Goal: Information Seeking & Learning: Learn about a topic

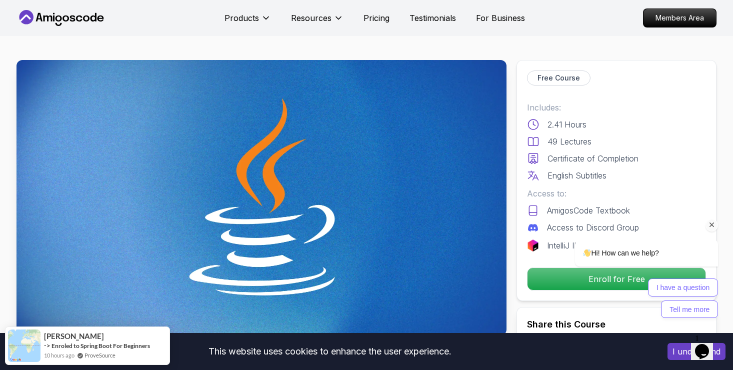
click at [565, 280] on div "I have a question Tell me more" at bounding box center [633, 297] width 169 height 39
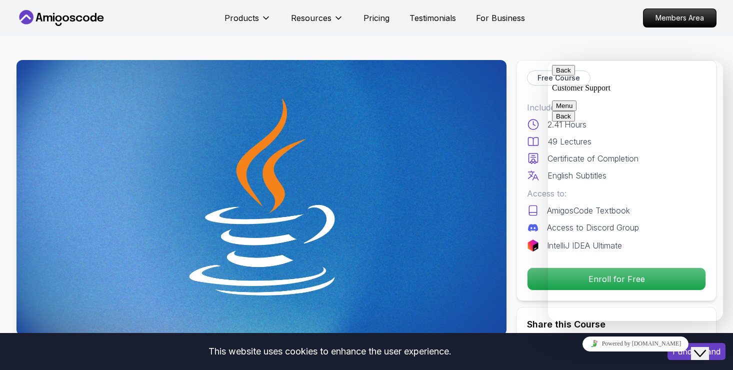
click at [588, 27] on nav "Products Resources Pricing Testimonials For Business Members Area" at bounding box center [366, 18] width 700 height 36
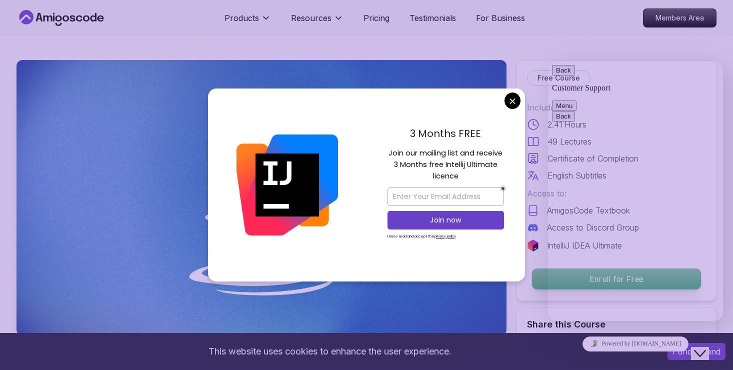
click at [538, 280] on p "Enroll for Free" at bounding box center [616, 278] width 169 height 21
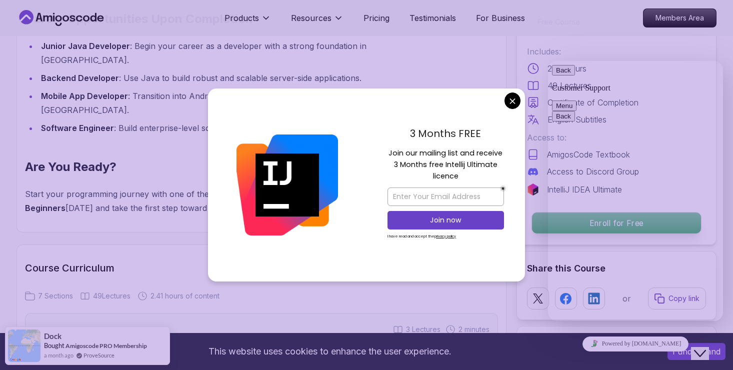
scroll to position [1919, 0]
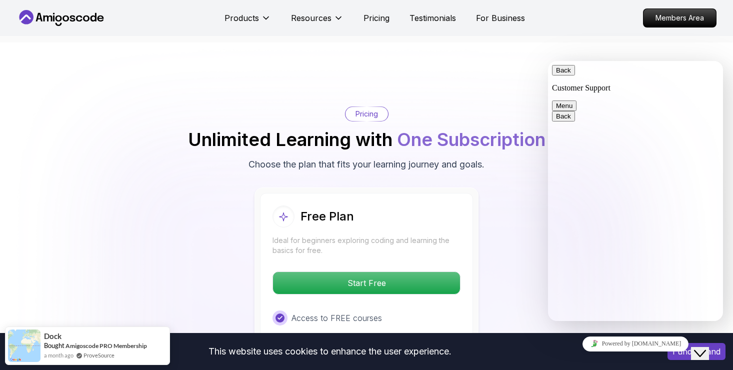
click at [511, 102] on body "This website uses cookies to enhance the user experience. I understand Products…" at bounding box center [366, 344] width 733 height 4526
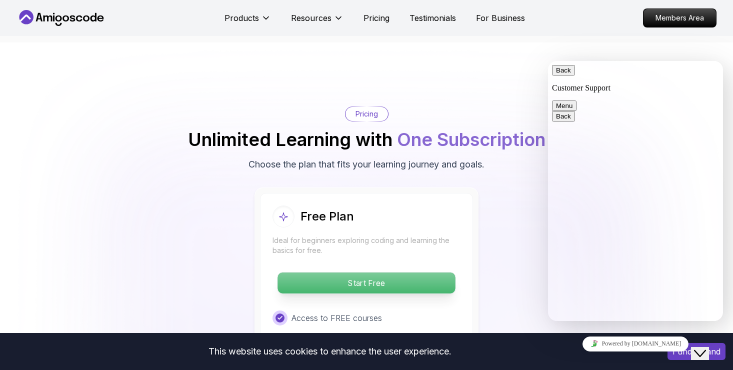
click at [377, 272] on p "Start Free" at bounding box center [365, 282] width 177 height 21
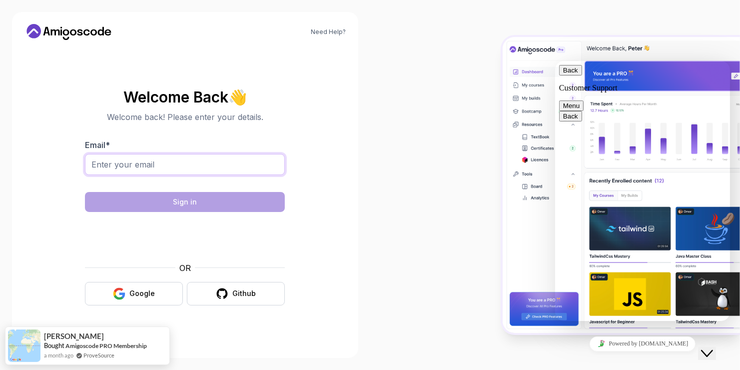
click at [230, 159] on input "Email *" at bounding box center [185, 164] width 200 height 21
type input "[EMAIL_ADDRESS][DOMAIN_NAME]"
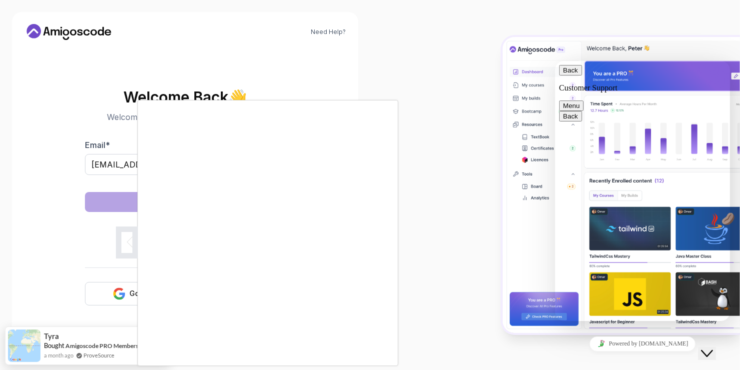
click at [404, 126] on div at bounding box center [370, 185] width 740 height 370
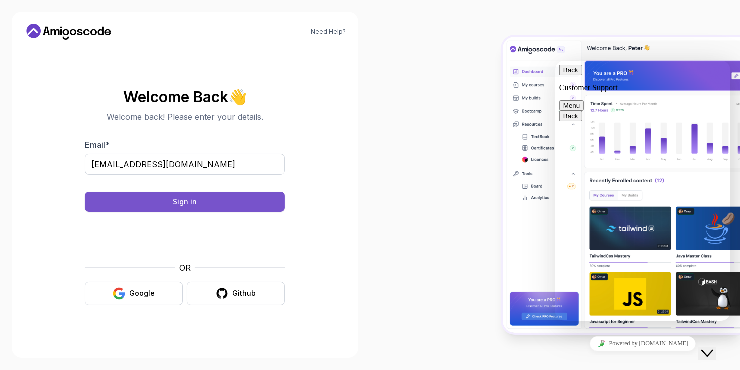
click at [210, 196] on button "Sign in" at bounding box center [185, 202] width 200 height 20
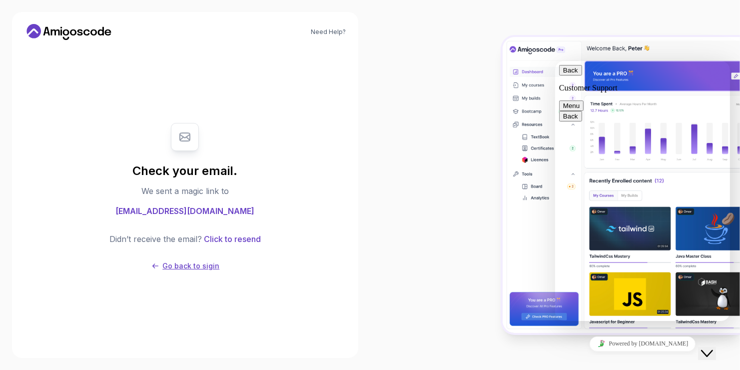
click at [186, 267] on p "Go back to sigin" at bounding box center [190, 266] width 57 height 10
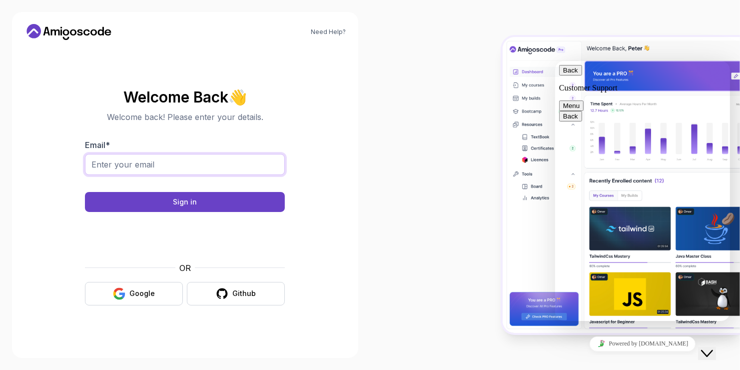
click at [171, 163] on input "Email *" at bounding box center [185, 164] width 200 height 21
type input "[EMAIL_ADDRESS][DOMAIN_NAME]"
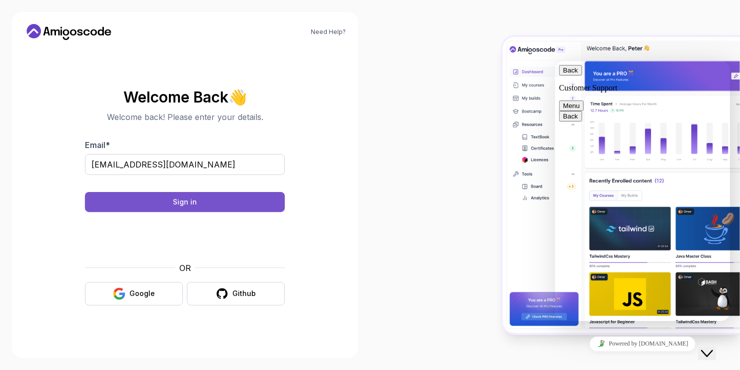
click at [170, 196] on button "Sign in" at bounding box center [185, 202] width 200 height 20
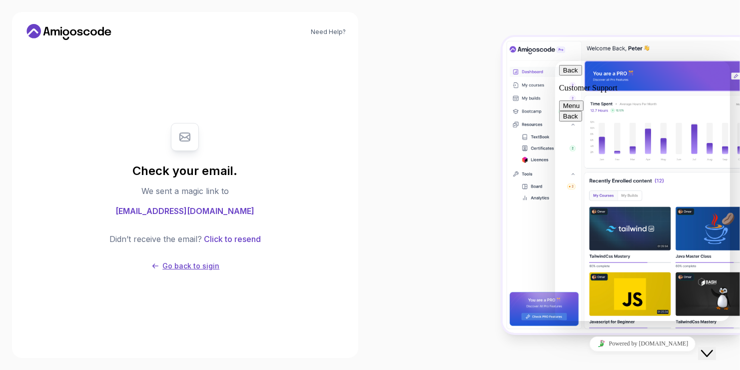
click at [191, 261] on p "Go back to sigin" at bounding box center [190, 266] width 57 height 10
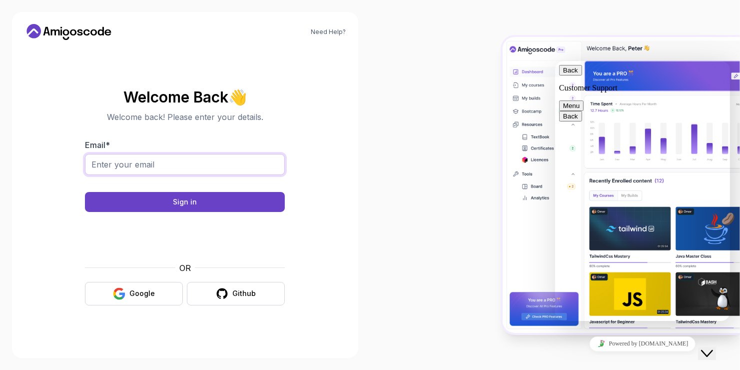
click at [163, 167] on input "Email *" at bounding box center [185, 164] width 200 height 21
type input "[EMAIL_ADDRESS][DOMAIN_NAME]"
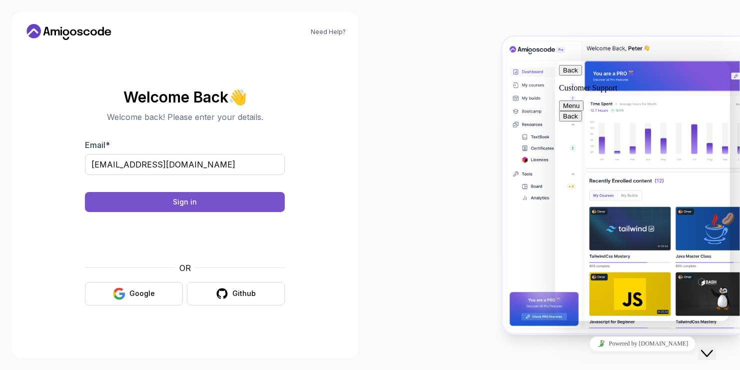
click at [190, 211] on button "Sign in" at bounding box center [185, 202] width 200 height 20
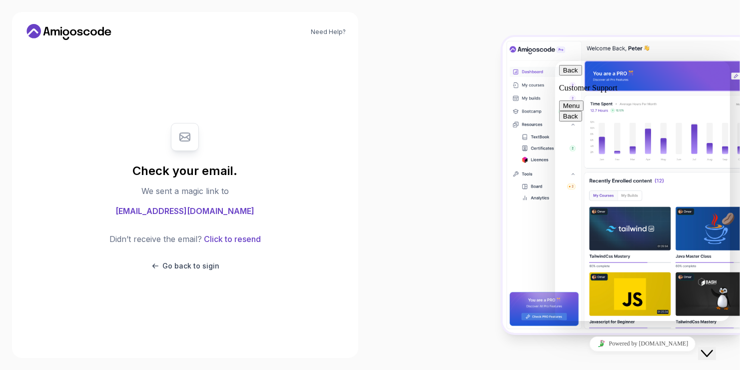
click at [190, 211] on span "[EMAIL_ADDRESS][DOMAIN_NAME]" at bounding box center [184, 211] width 139 height 12
click at [211, 234] on button "Click to resend" at bounding box center [231, 239] width 59 height 12
click at [188, 270] on p "Go back to sigin" at bounding box center [190, 266] width 57 height 10
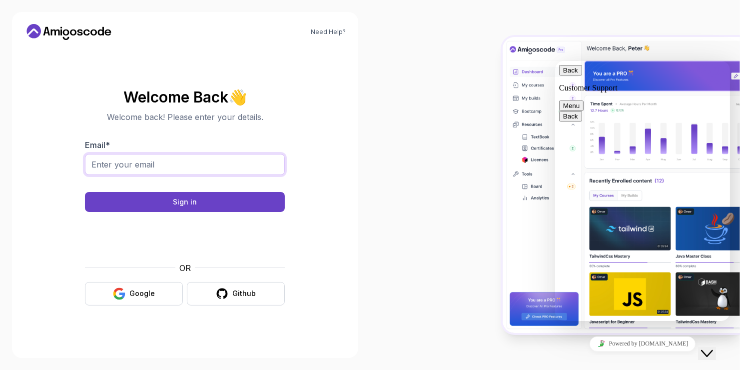
click at [172, 166] on input "Email *" at bounding box center [185, 164] width 200 height 21
type input "[EMAIL_ADDRESS][DOMAIN_NAME]"
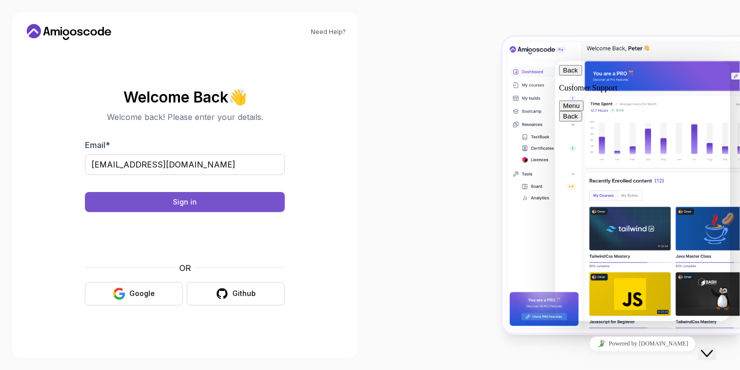
click at [224, 203] on button "Sign in" at bounding box center [185, 202] width 200 height 20
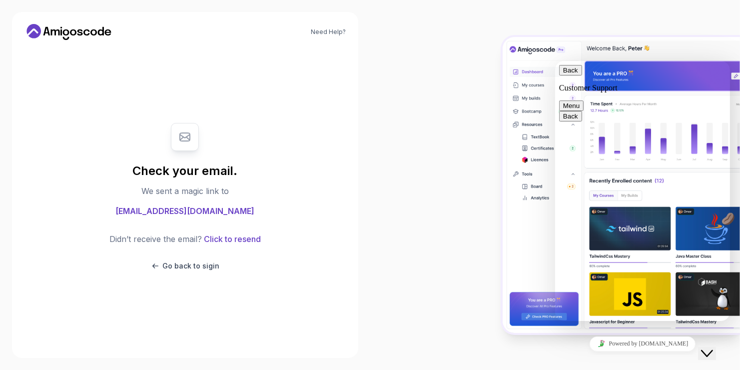
click at [224, 203] on div "Check your email. We sent a magic link to dyewbdar7@gmail.com Didn’t receive th…" at bounding box center [185, 197] width 200 height 168
click at [449, 123] on div at bounding box center [555, 185] width 370 height 370
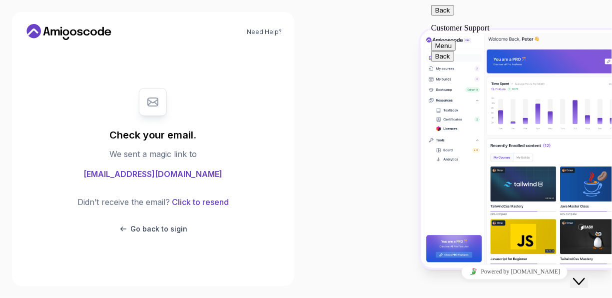
drag, startPoint x: 612, startPoint y: 136, endPoint x: 611, endPoint y: 83, distance: 53.0
drag, startPoint x: 611, startPoint y: 83, endPoint x: 382, endPoint y: 43, distance: 232.3
click at [382, 43] on div at bounding box center [459, 149] width 306 height 298
drag, startPoint x: 519, startPoint y: 278, endPoint x: 514, endPoint y: 275, distance: 5.8
click at [520, 276] on div "Powered by [DOMAIN_NAME]" at bounding box center [514, 271] width 167 height 14
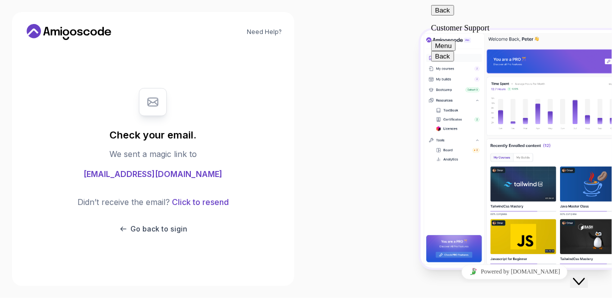
drag, startPoint x: 570, startPoint y: 265, endPoint x: 428, endPoint y: 268, distance: 142.5
click at [571, 265] on div "Powered by [DOMAIN_NAME]" at bounding box center [514, 271] width 167 height 14
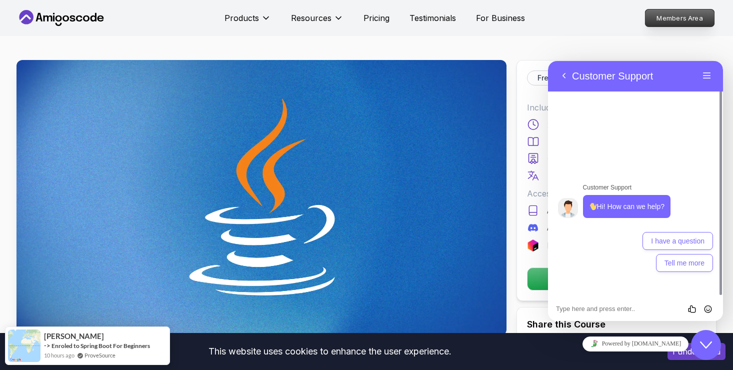
click at [671, 24] on p "Members Area" at bounding box center [679, 17] width 69 height 17
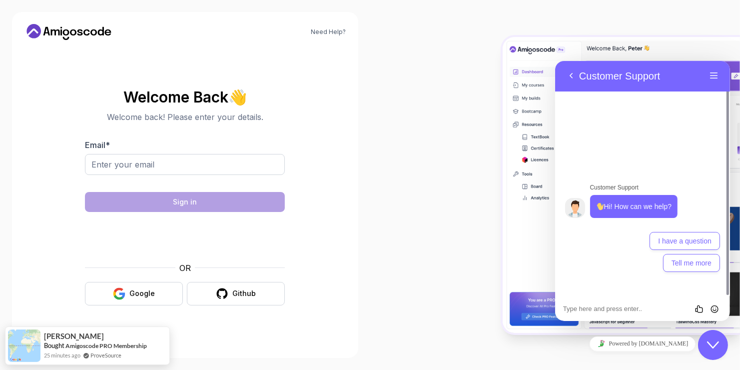
drag, startPoint x: 671, startPoint y: 24, endPoint x: 458, endPoint y: 130, distance: 238.5
click at [458, 130] on div at bounding box center [555, 185] width 370 height 370
click at [243, 164] on input "Email *" at bounding box center [185, 164] width 200 height 21
type input "[EMAIL_ADDRESS][DOMAIN_NAME]"
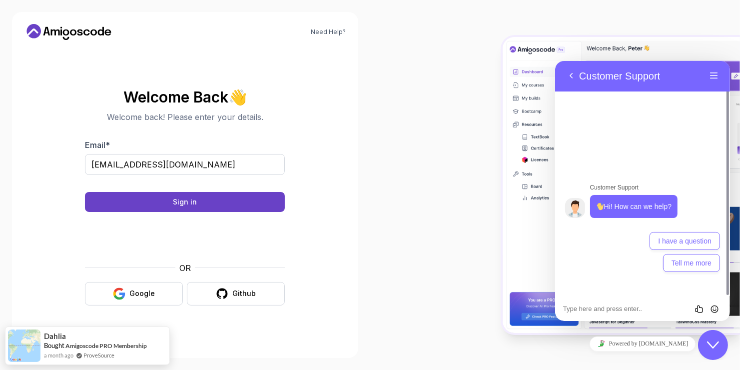
click at [513, 103] on body "Need Help? Welcome Back 👋 Welcome back! Please enter your details. Email * [EMA…" at bounding box center [370, 185] width 740 height 370
click at [258, 202] on button "Sign in" at bounding box center [185, 202] width 200 height 20
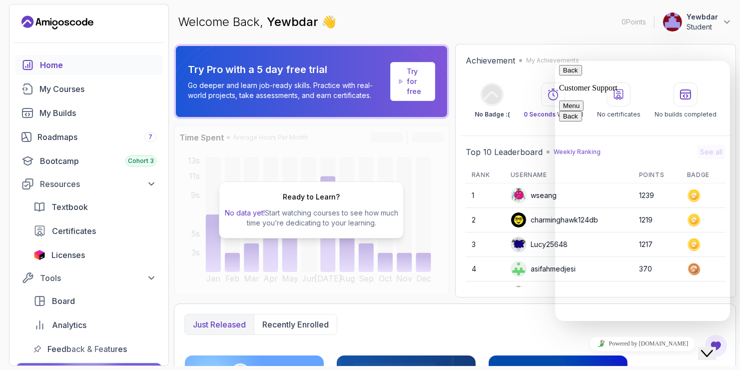
click at [529, 30] on div "Welcome Back, [PERSON_NAME] 👋 0 Points 1 Yewbdar Student" at bounding box center [455, 22] width 562 height 36
click at [713, 347] on icon "Close Chat This icon closes the chat window." at bounding box center [707, 353] width 12 height 12
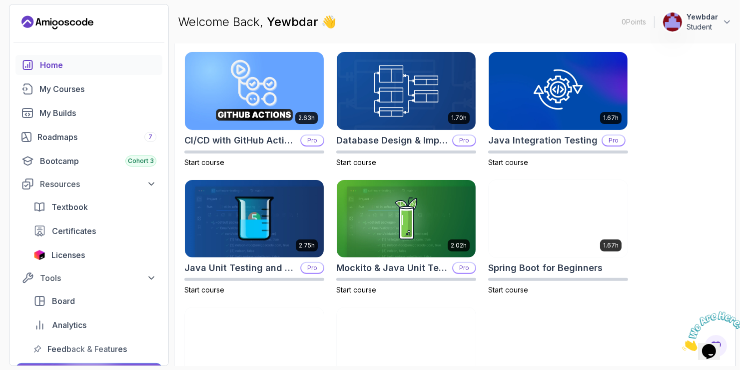
scroll to position [302, 0]
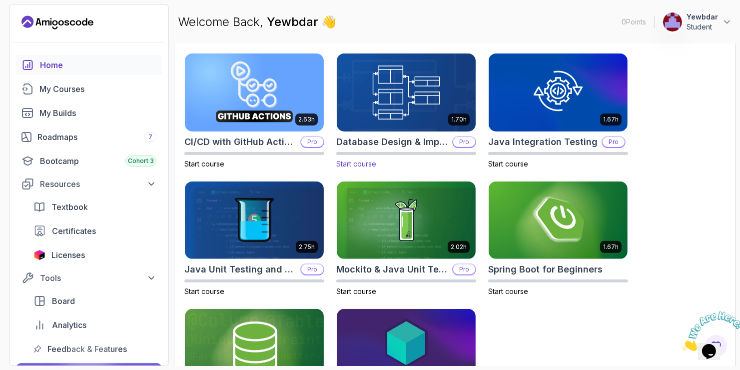
click at [454, 115] on p "1.70h" at bounding box center [458, 119] width 15 height 8
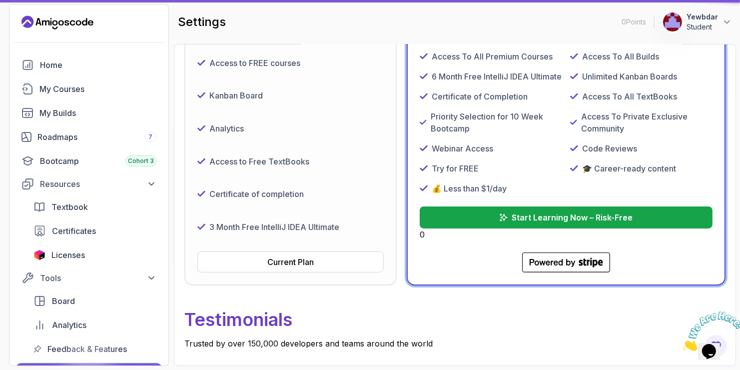
scroll to position [58, 0]
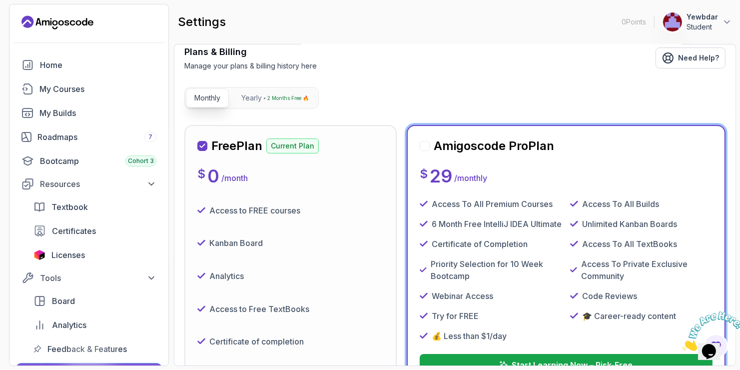
click at [329, 164] on div "Free Plan Current Plan $ 0 / month Access to FREE courses Kanban Board Analytic…" at bounding box center [290, 279] width 186 height 282
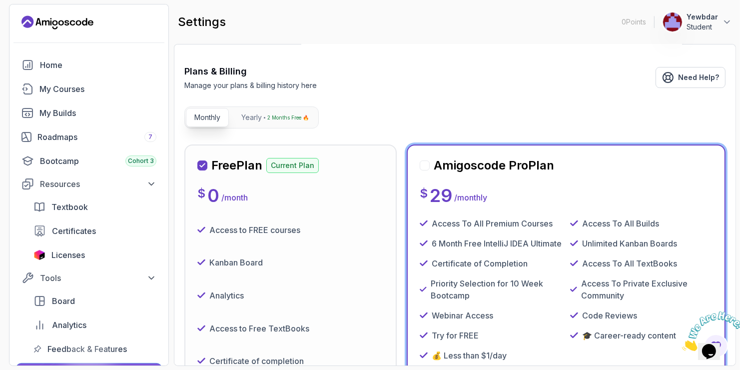
scroll to position [0, 0]
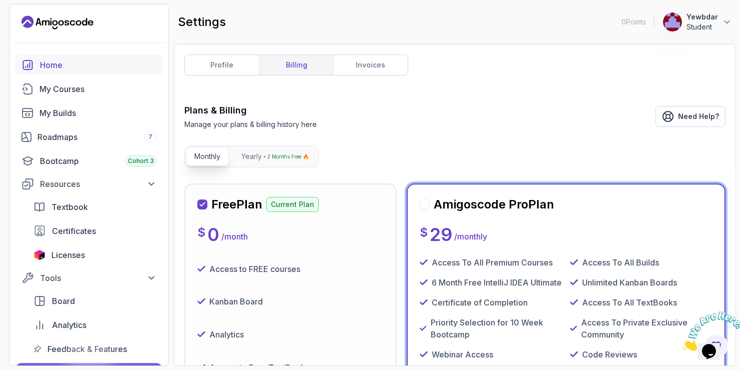
click at [59, 73] on link "Home" at bounding box center [88, 65] width 147 height 20
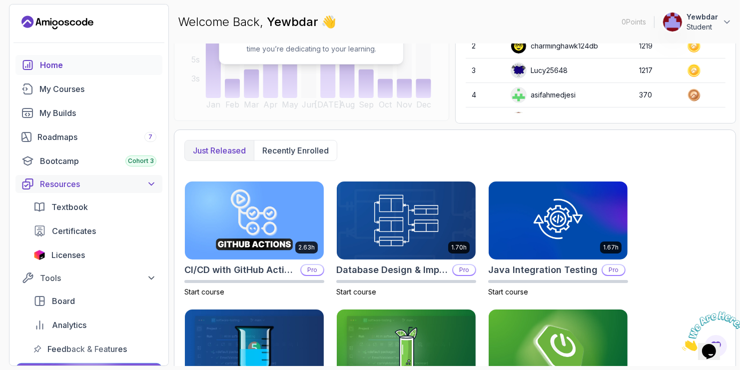
scroll to position [179, 0]
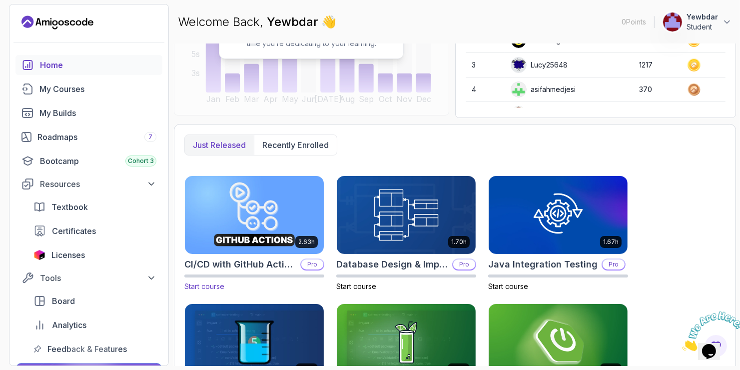
click at [286, 238] on img at bounding box center [254, 214] width 146 height 81
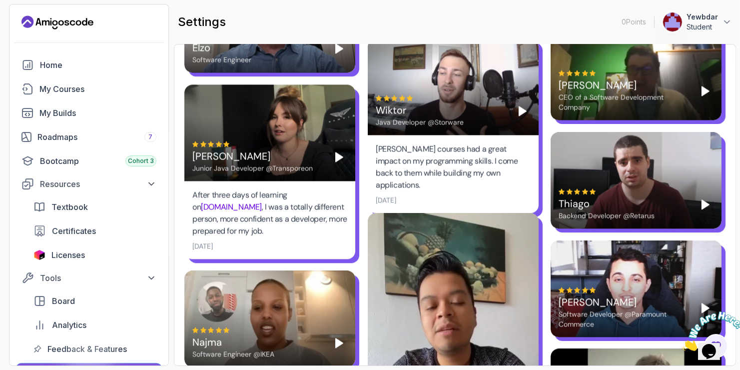
scroll to position [2396, 0]
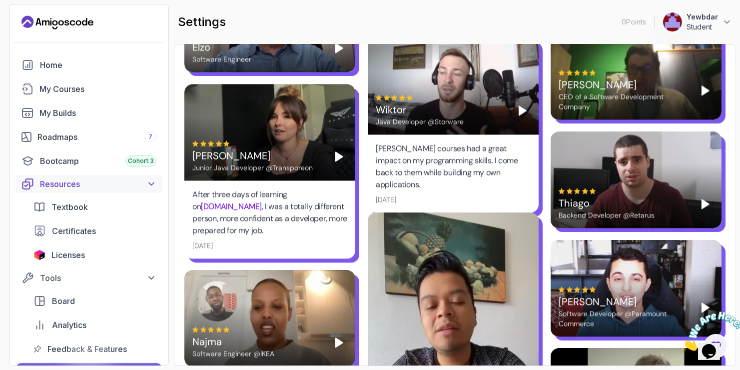
click at [81, 190] on button "Resources" at bounding box center [88, 184] width 147 height 18
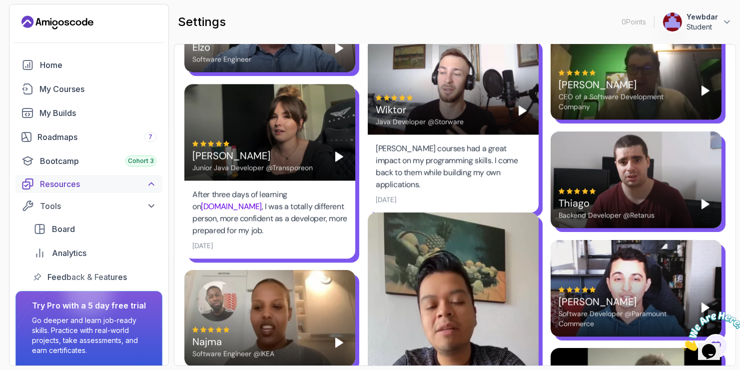
click at [81, 191] on button "Resources" at bounding box center [88, 184] width 147 height 18
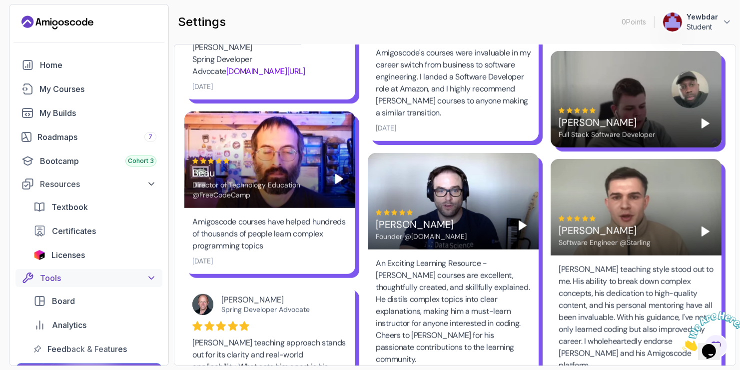
scroll to position [629, 0]
click at [78, 92] on div "My Courses" at bounding box center [97, 89] width 117 height 12
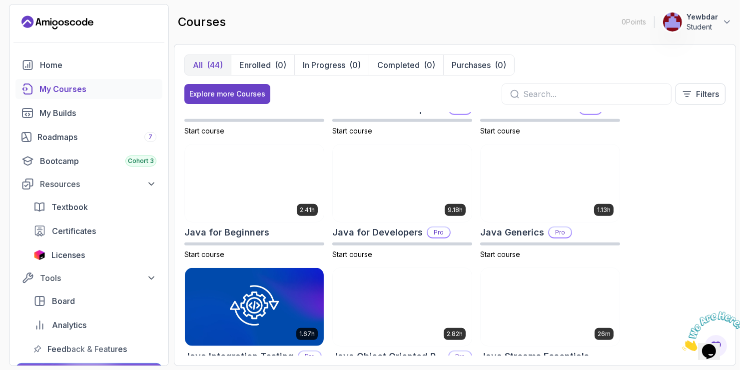
scroll to position [588, 0]
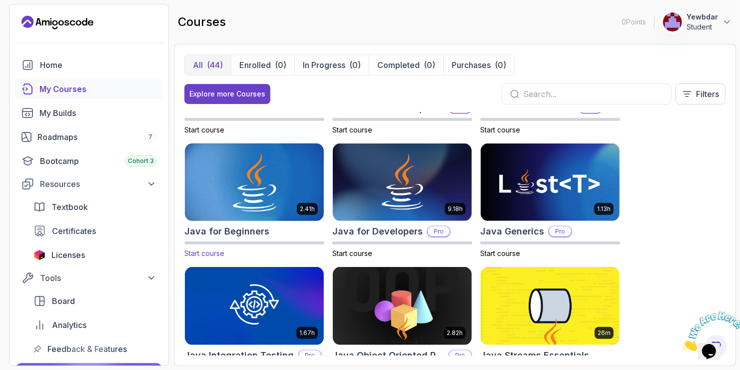
click at [302, 218] on img at bounding box center [254, 181] width 146 height 81
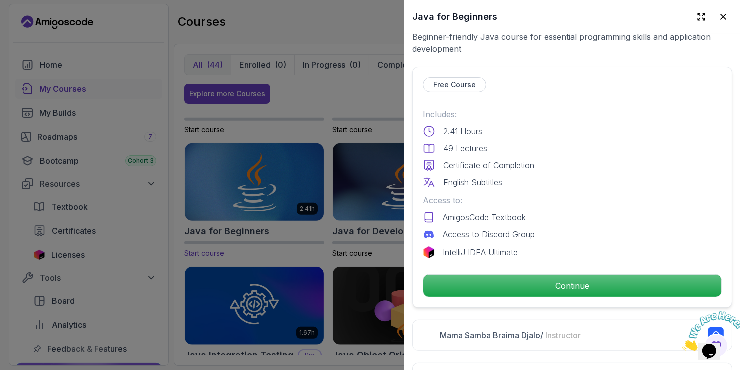
scroll to position [211, 0]
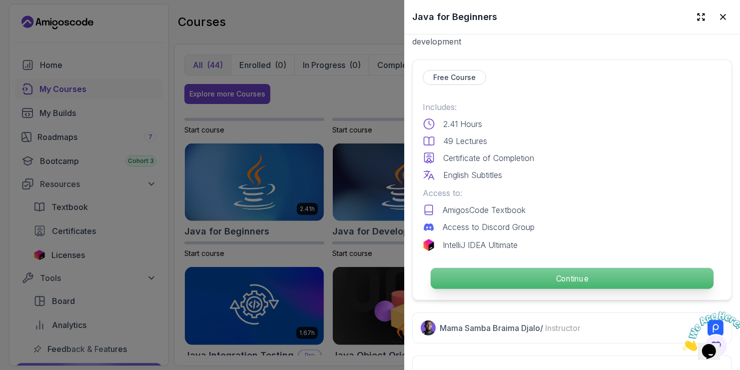
click at [590, 274] on p "Continue" at bounding box center [572, 278] width 283 height 21
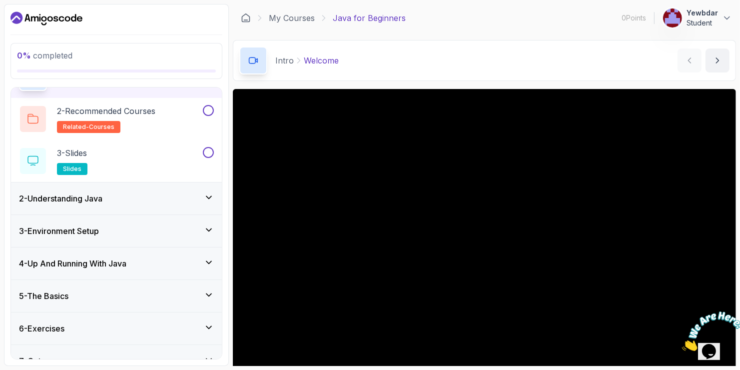
scroll to position [80, 0]
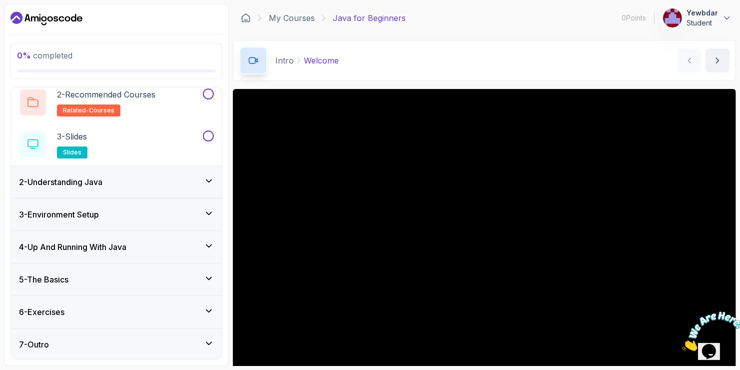
click at [197, 280] on div "5 - The Basics" at bounding box center [116, 279] width 195 height 12
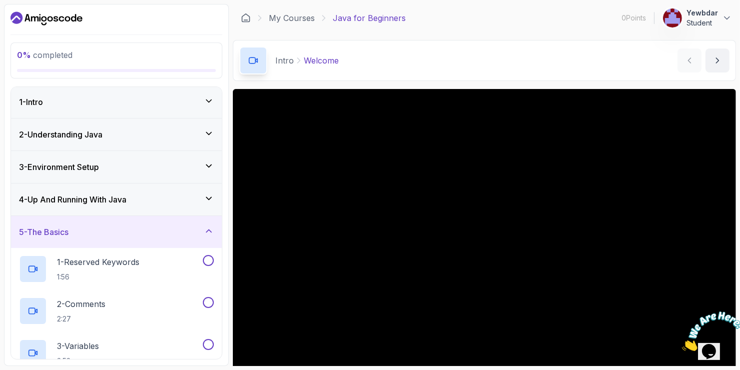
scroll to position [0, 0]
click at [218, 140] on div "2 - Understanding Java" at bounding box center [116, 135] width 211 height 32
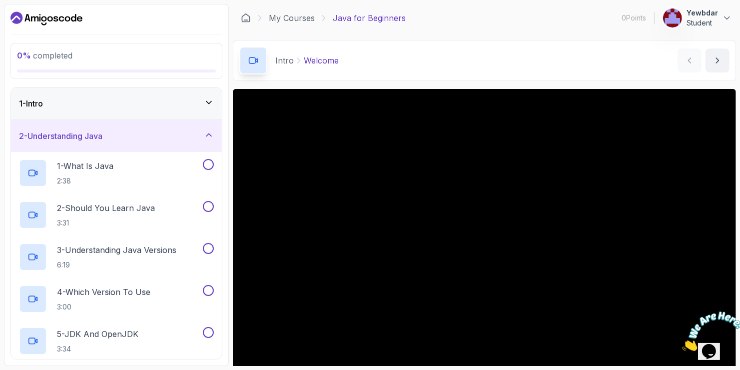
click at [215, 140] on div "2 - Understanding Java" at bounding box center [116, 136] width 211 height 32
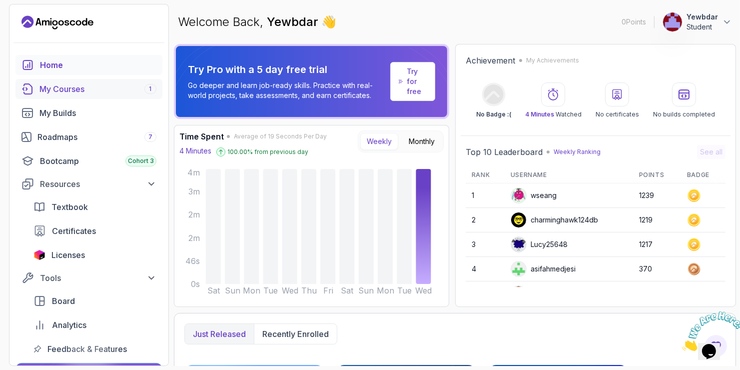
click at [74, 98] on link "My Courses 1" at bounding box center [88, 89] width 147 height 20
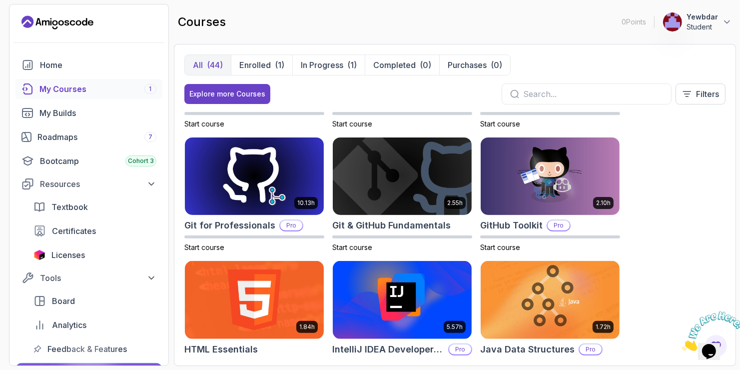
scroll to position [347, 0]
click at [428, 213] on img at bounding box center [402, 175] width 146 height 81
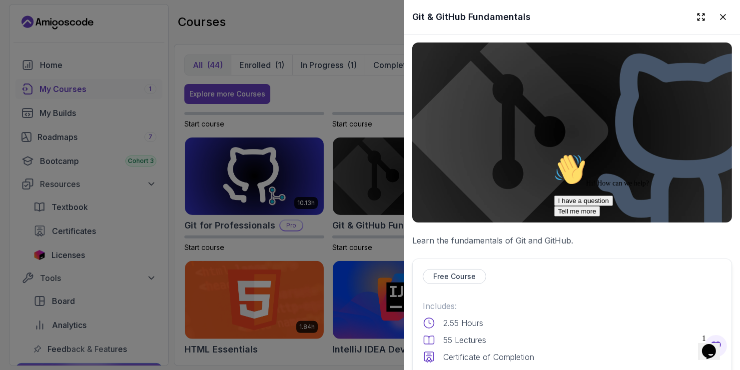
click at [298, 169] on div at bounding box center [370, 185] width 740 height 370
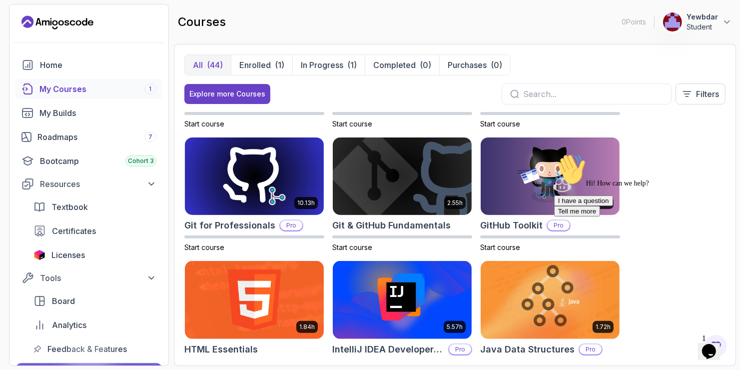
click at [298, 169] on img at bounding box center [254, 176] width 139 height 78
